Goal: Information Seeking & Learning: Learn about a topic

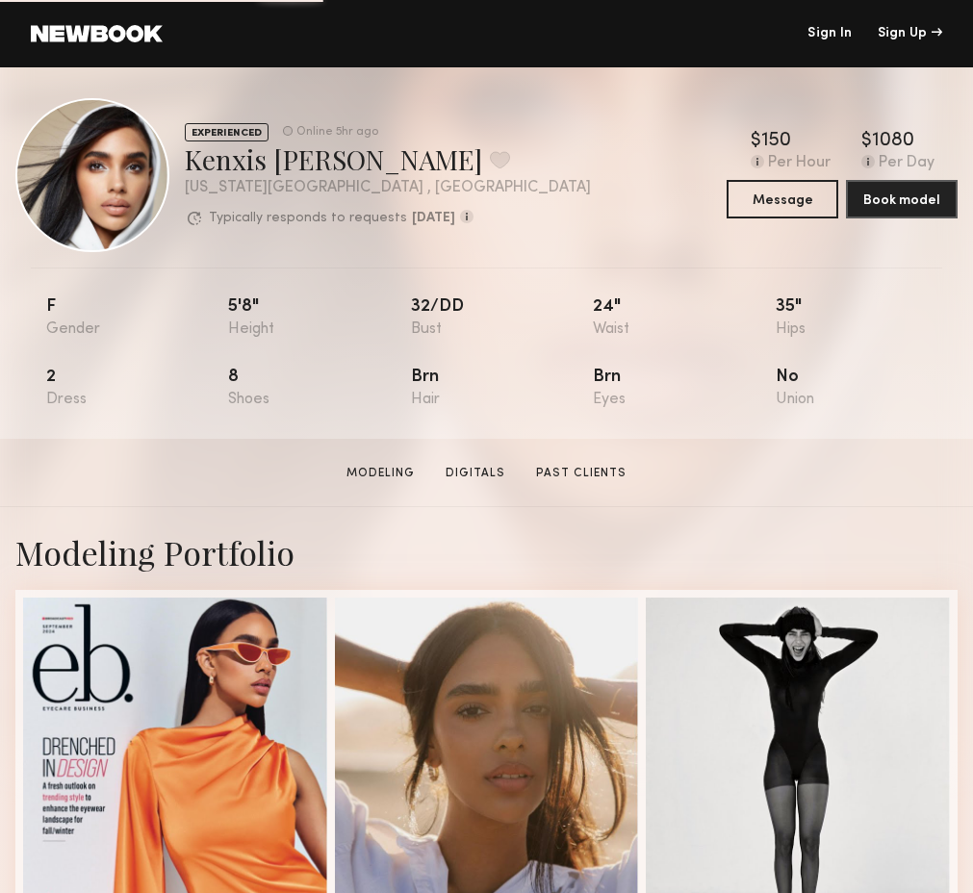
click at [95, 30] on link at bounding box center [97, 33] width 132 height 17
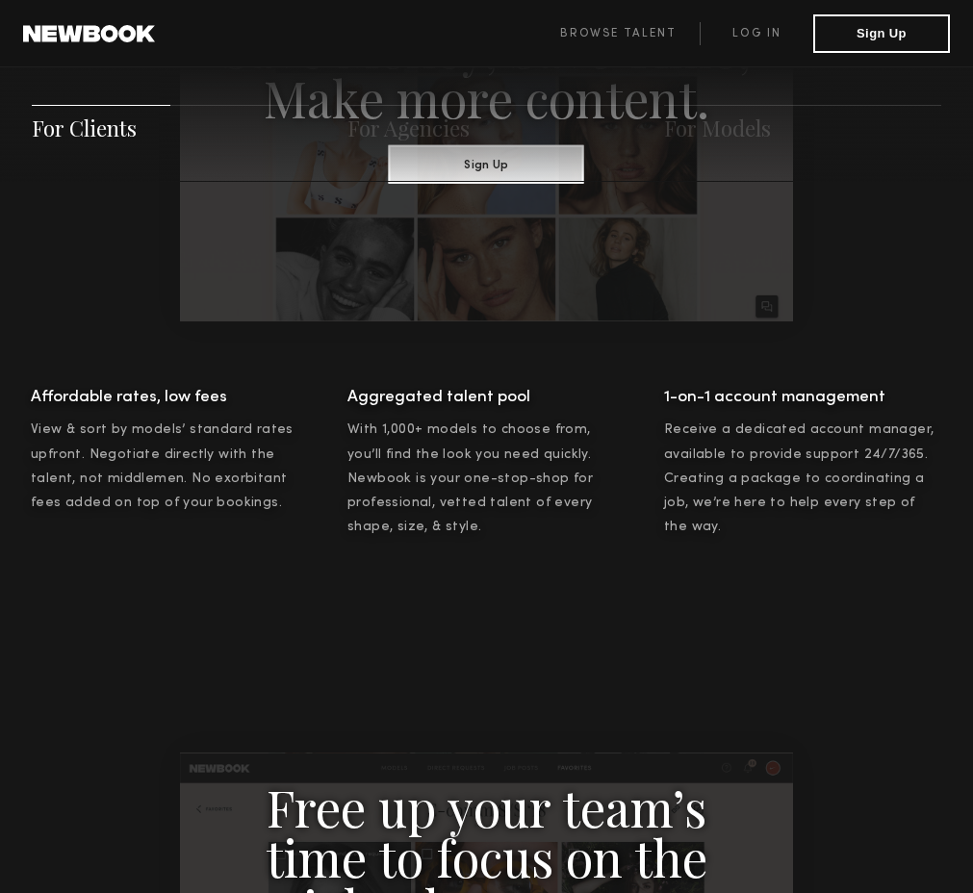
scroll to position [1835, 0]
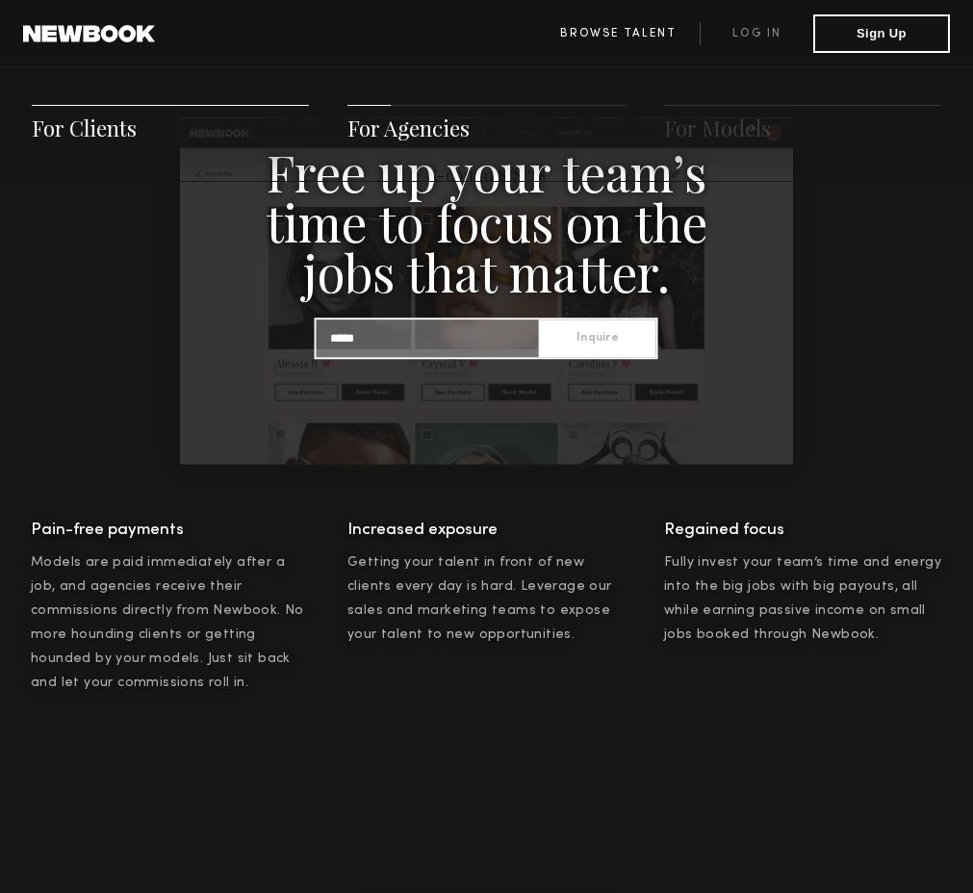
click at [598, 43] on link "Browse Talent" at bounding box center [618, 33] width 164 height 23
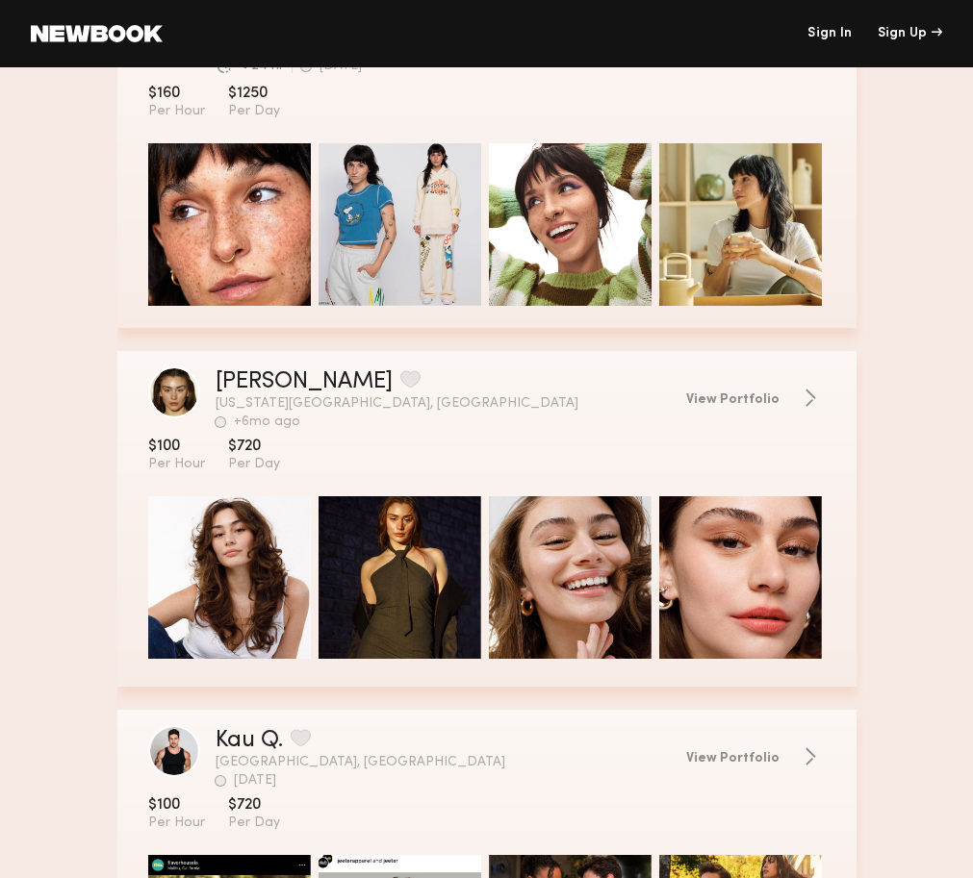
scroll to position [1548, 0]
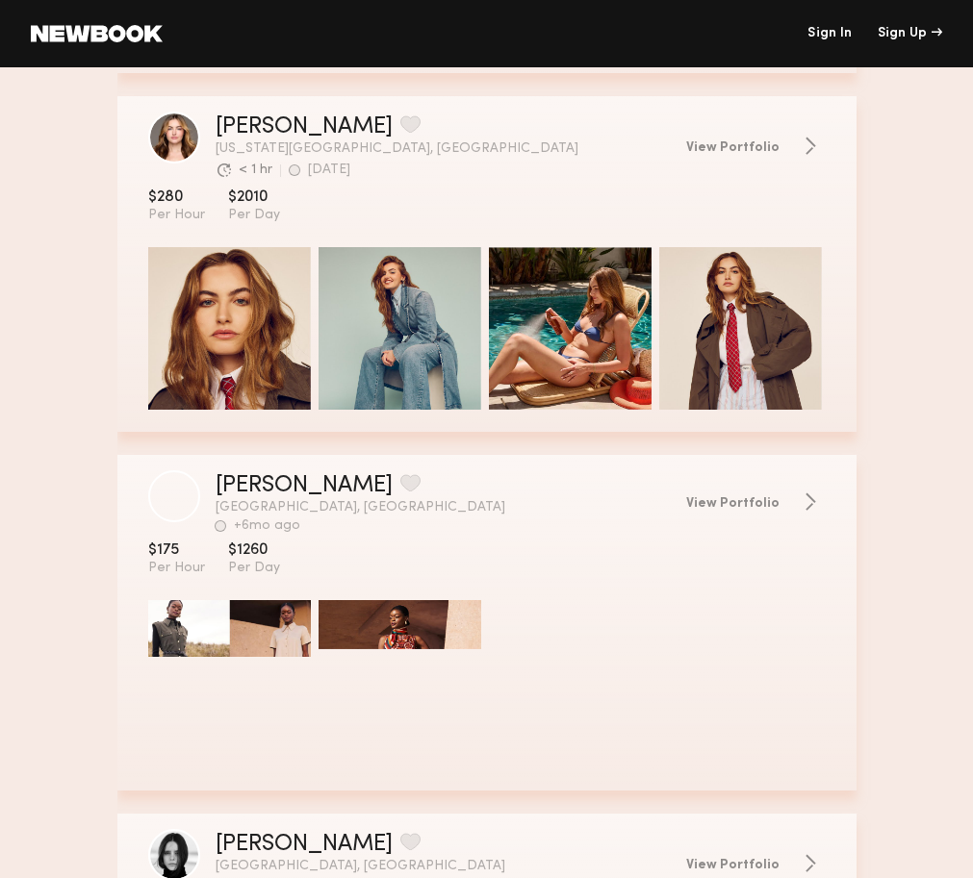
scroll to position [5746, 0]
